Goal: Transaction & Acquisition: Purchase product/service

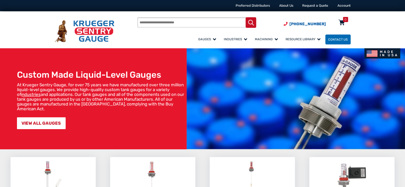
click at [344, 22] on div "0" at bounding box center [345, 19] width 5 height 5
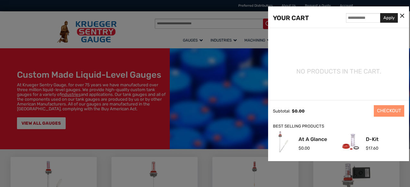
click at [403, 16] on icon at bounding box center [402, 16] width 4 height 7
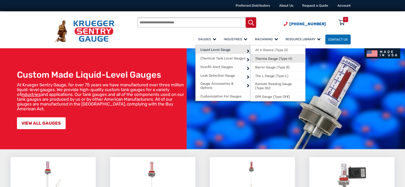
click at [255, 58] on span "Therma Gauge (Type H)" at bounding box center [273, 59] width 37 height 4
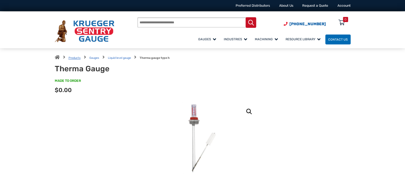
click at [71, 57] on link "Products" at bounding box center [74, 57] width 12 height 3
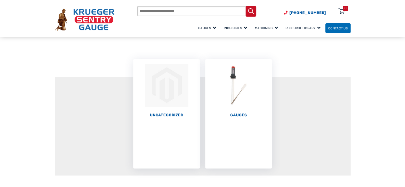
scroll to position [43, 0]
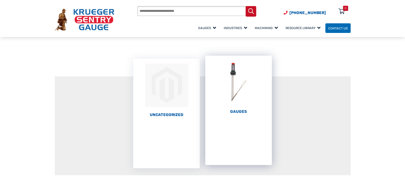
click at [242, 112] on h2 "Gauges (67)" at bounding box center [238, 111] width 67 height 5
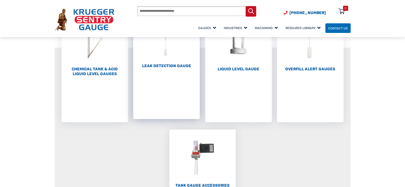
scroll to position [84, 0]
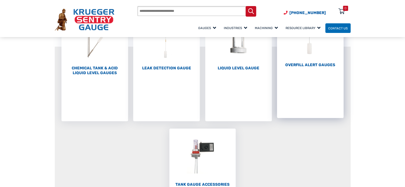
click at [314, 64] on h2 "Overfill Alert Gauges (1)" at bounding box center [310, 65] width 67 height 5
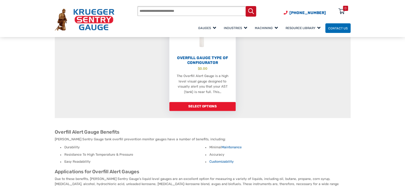
scroll to position [187, 0]
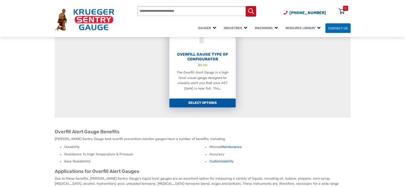
click at [209, 100] on link "Select options" at bounding box center [202, 103] width 67 height 9
